Goal: Information Seeking & Learning: Learn about a topic

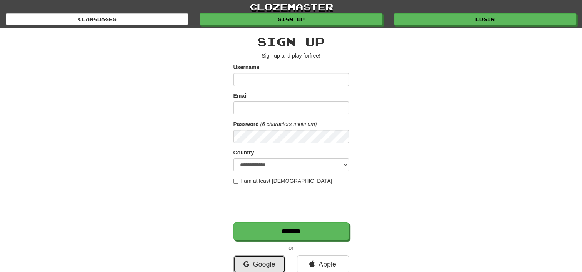
click at [249, 263] on link "Google" at bounding box center [259, 265] width 52 height 18
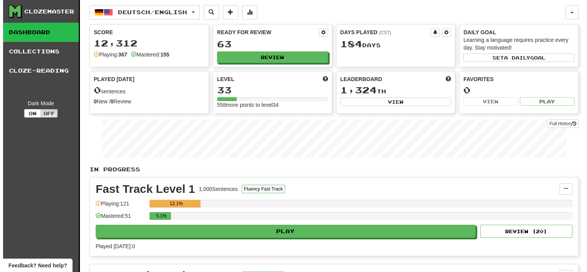
scroll to position [115, 0]
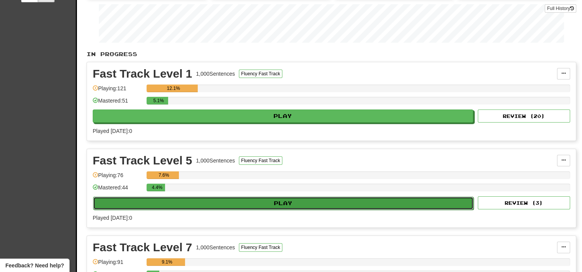
click at [257, 204] on button "Play" at bounding box center [283, 203] width 380 height 13
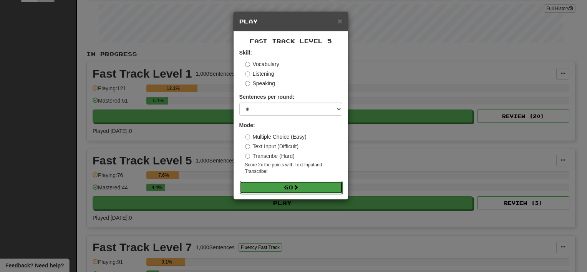
click at [280, 188] on button "Go" at bounding box center [291, 187] width 103 height 13
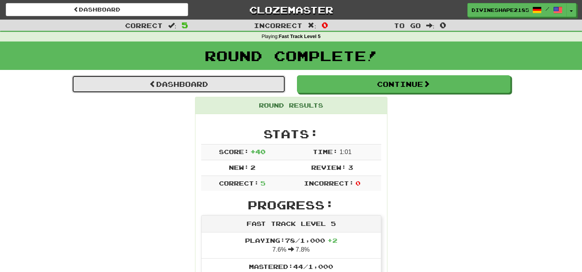
click at [198, 85] on link "Dashboard" at bounding box center [178, 84] width 213 height 18
